Goal: Task Accomplishment & Management: Complete application form

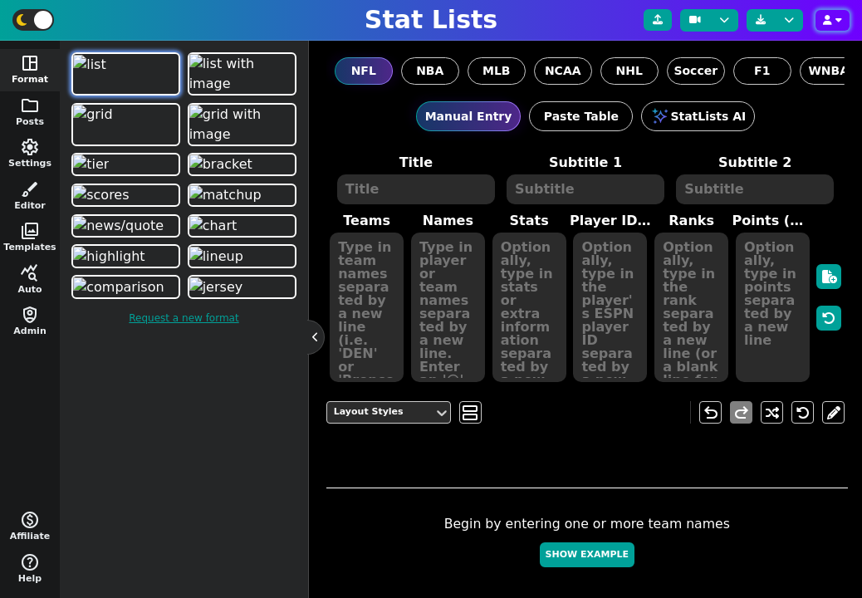
click at [816, 25] on button "button" at bounding box center [833, 20] width 34 height 21
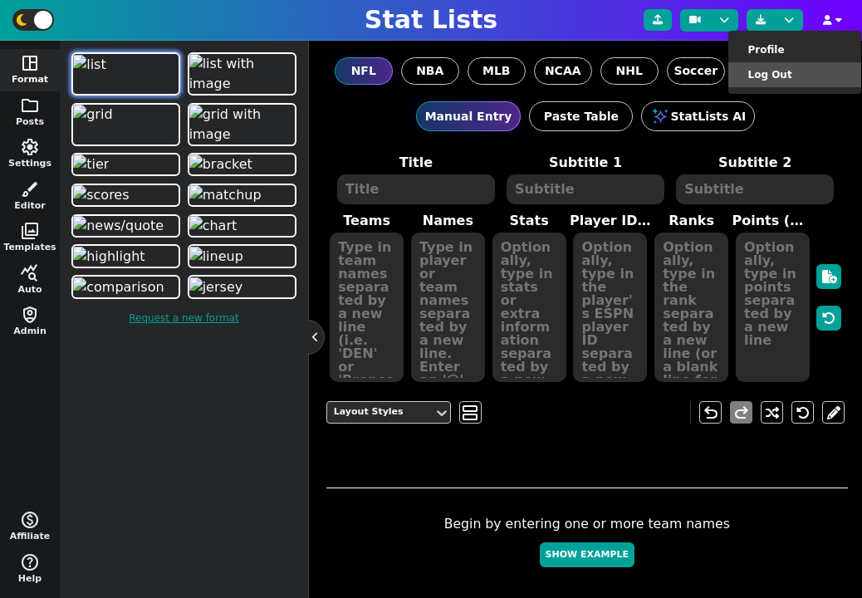
click at [797, 75] on li "Log Out" at bounding box center [795, 74] width 133 height 25
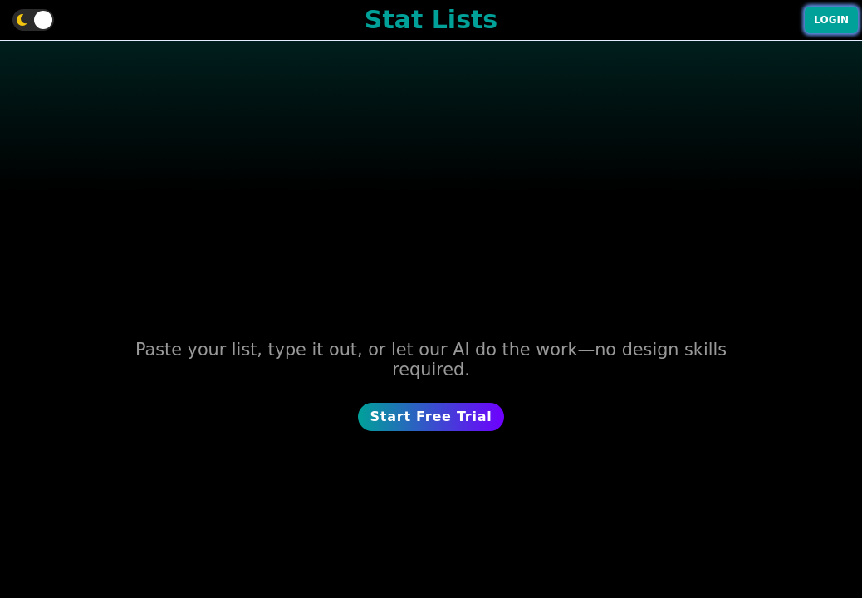
click at [816, 21] on button "Login" at bounding box center [831, 20] width 53 height 27
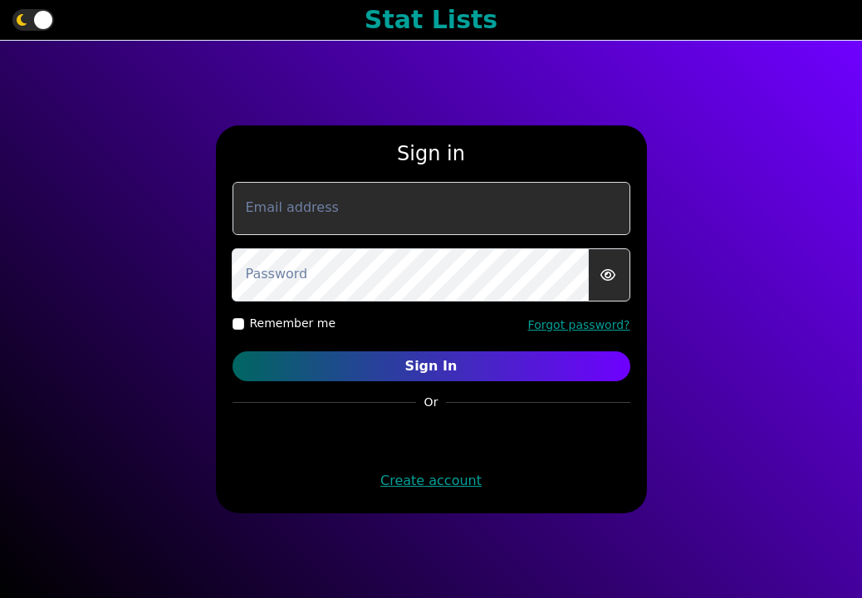
click at [443, 488] on link "Create account" at bounding box center [430, 481] width 101 height 16
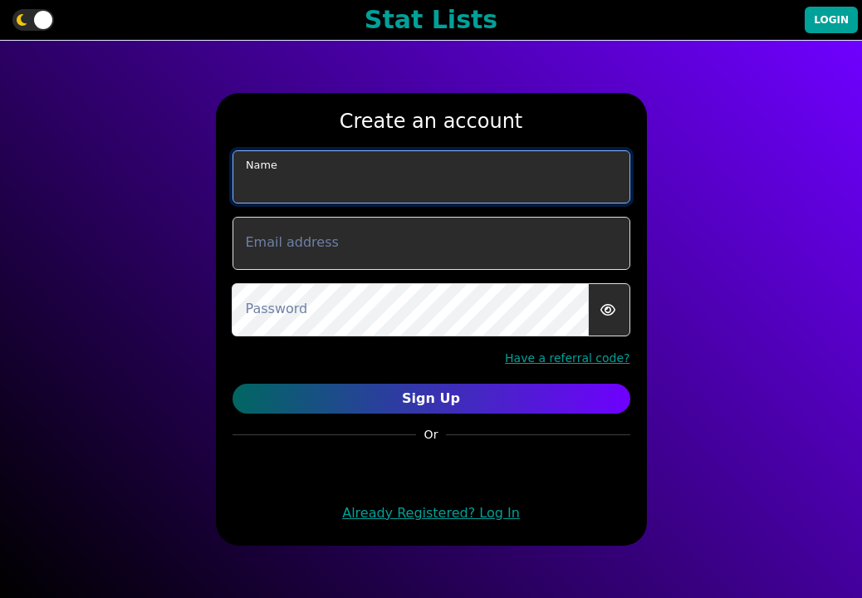
click at [439, 199] on input "text" at bounding box center [432, 176] width 398 height 53
type input "[PERSON_NAME]"
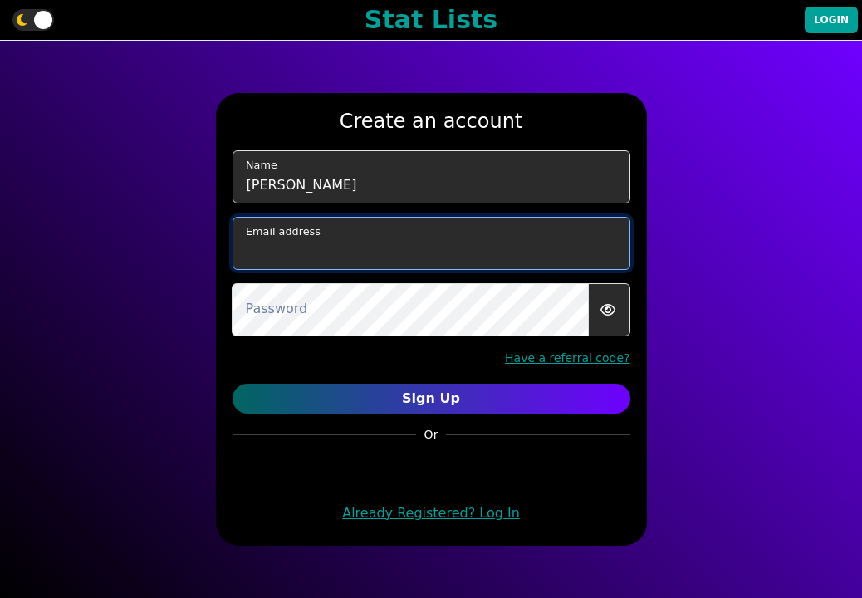
click at [392, 247] on input "email" at bounding box center [432, 243] width 398 height 53
type input "[EMAIL_ADDRESS][DOMAIN_NAME]"
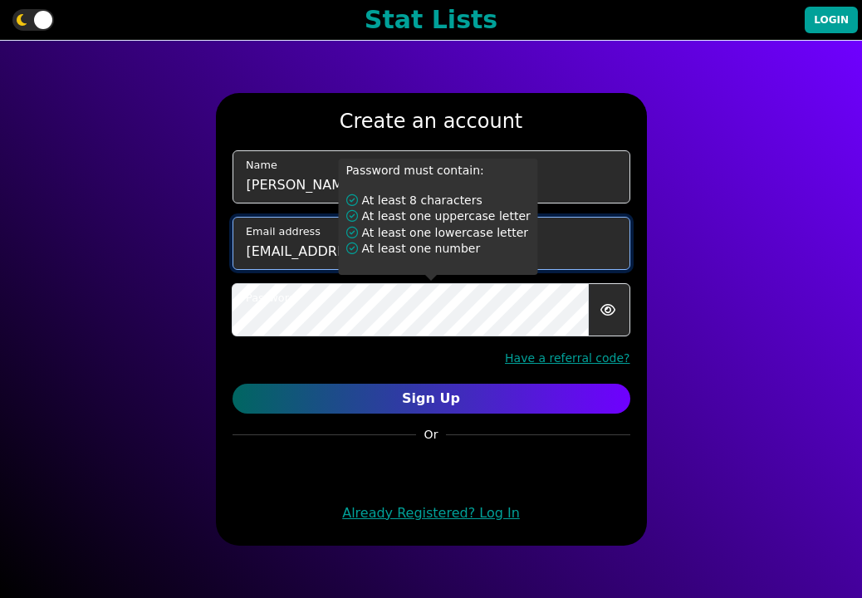
click at [294, 260] on input "[EMAIL_ADDRESS][DOMAIN_NAME]" at bounding box center [432, 243] width 398 height 53
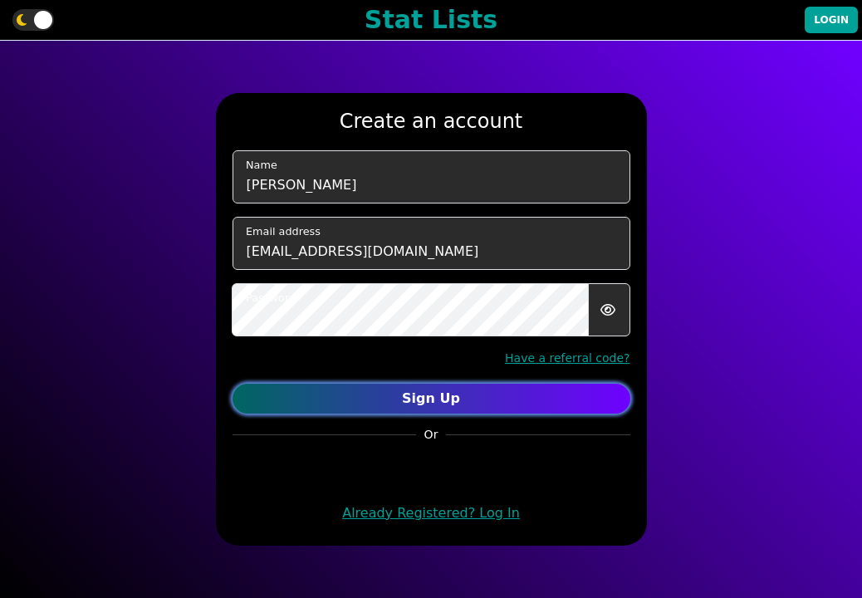
click at [421, 401] on button "Sign Up" at bounding box center [432, 399] width 398 height 30
